Goal: Complete application form

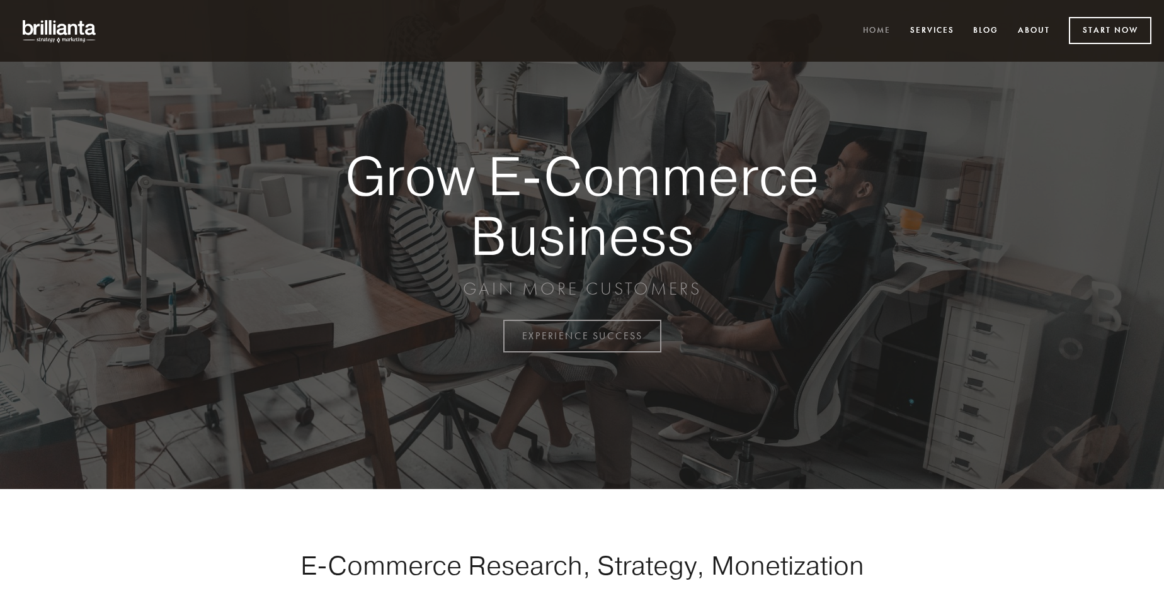
scroll to position [3301, 0]
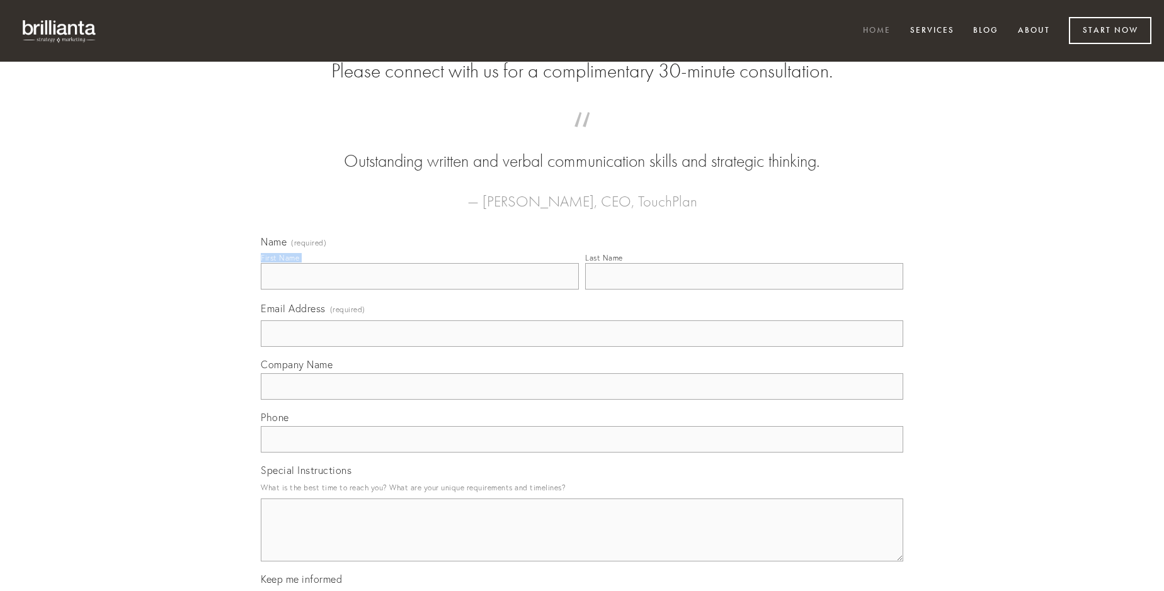
type input "[PERSON_NAME]"
click at [744, 290] on input "Last Name" at bounding box center [744, 276] width 318 height 26
type input "[PERSON_NAME]"
click at [582, 347] on input "Email Address (required)" at bounding box center [582, 334] width 642 height 26
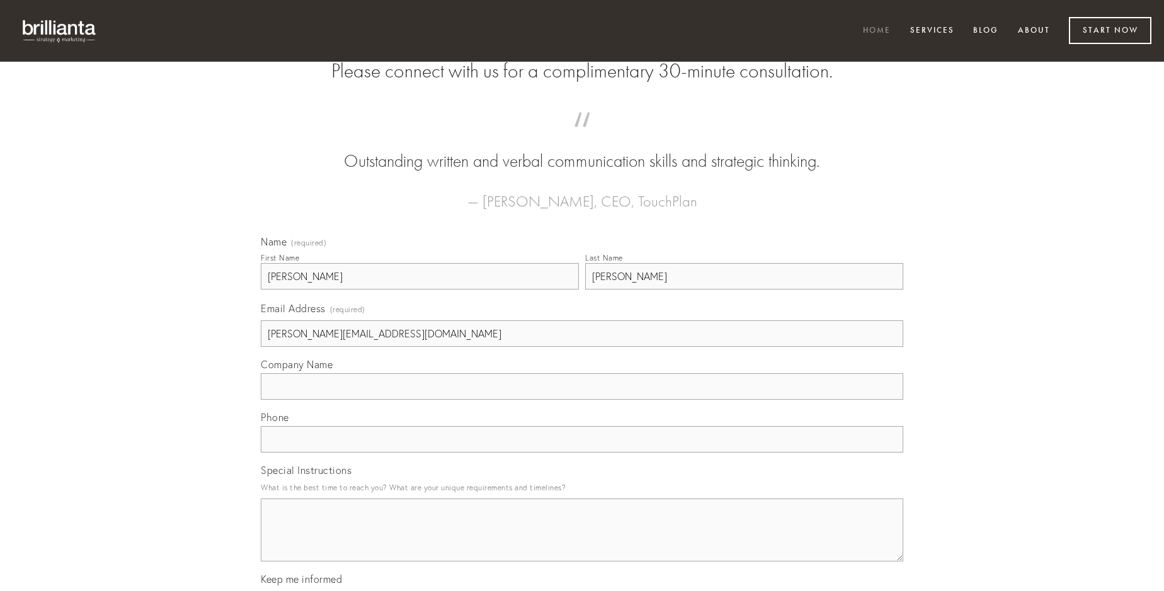
type input "[PERSON_NAME][EMAIL_ADDRESS][DOMAIN_NAME]"
click at [582, 400] on input "Company Name" at bounding box center [582, 386] width 642 height 26
type input "aequitas"
click at [582, 453] on input "text" at bounding box center [582, 439] width 642 height 26
click at [582, 542] on textarea "Special Instructions" at bounding box center [582, 530] width 642 height 63
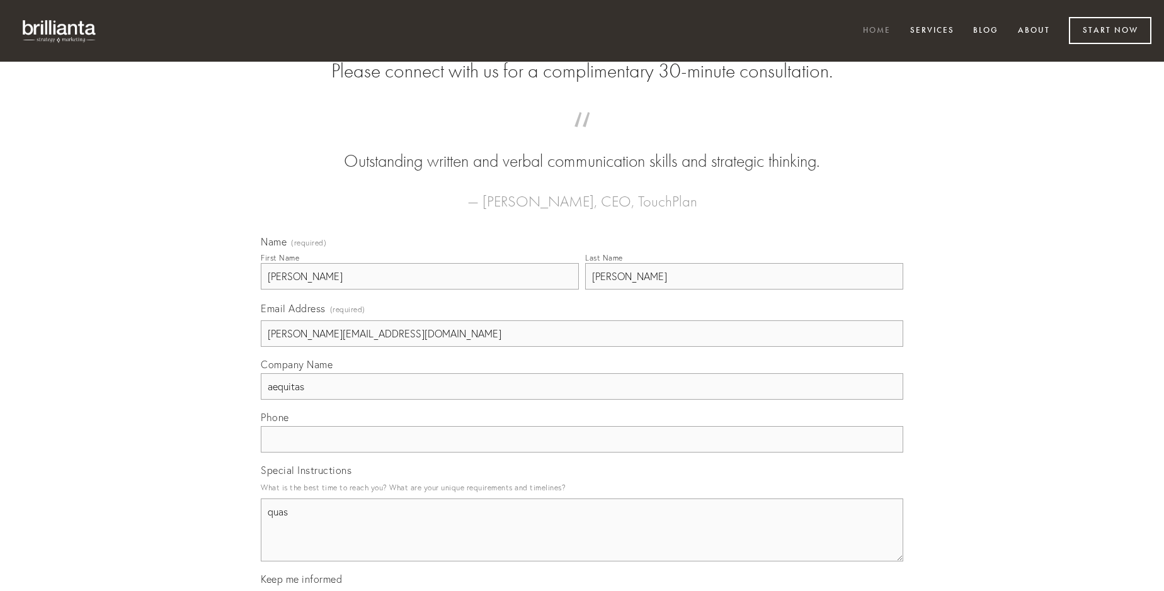
type textarea "quas"
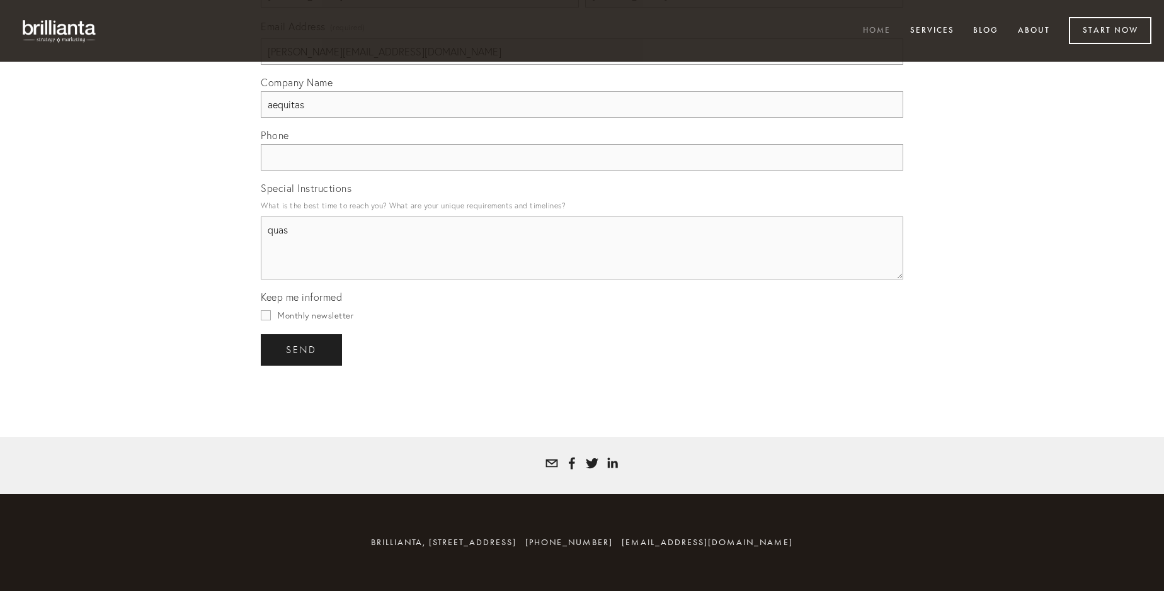
click at [302, 350] on span "send" at bounding box center [301, 349] width 31 height 11
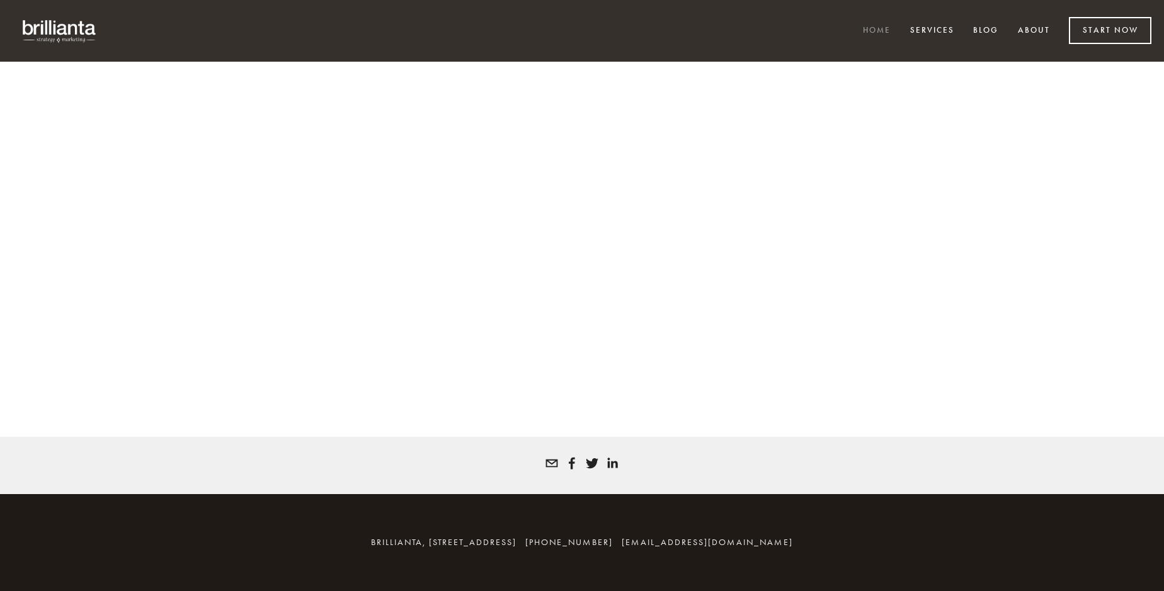
scroll to position [3284, 0]
